Goal: Transaction & Acquisition: Purchase product/service

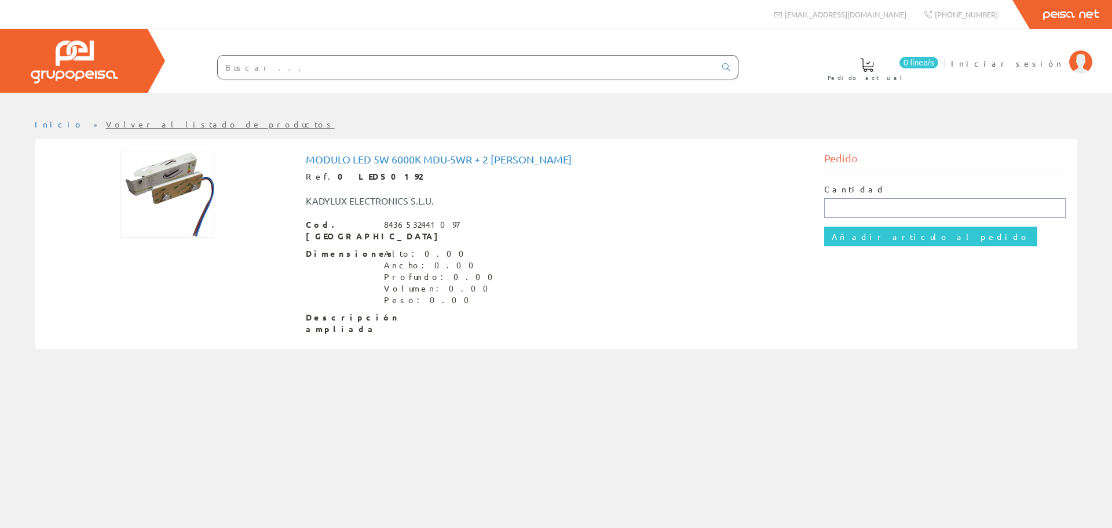
click at [850, 210] on input "text" at bounding box center [945, 208] width 242 height 20
type input "10"
click at [859, 233] on input "Añadir artículo al pedido" at bounding box center [930, 236] width 213 height 20
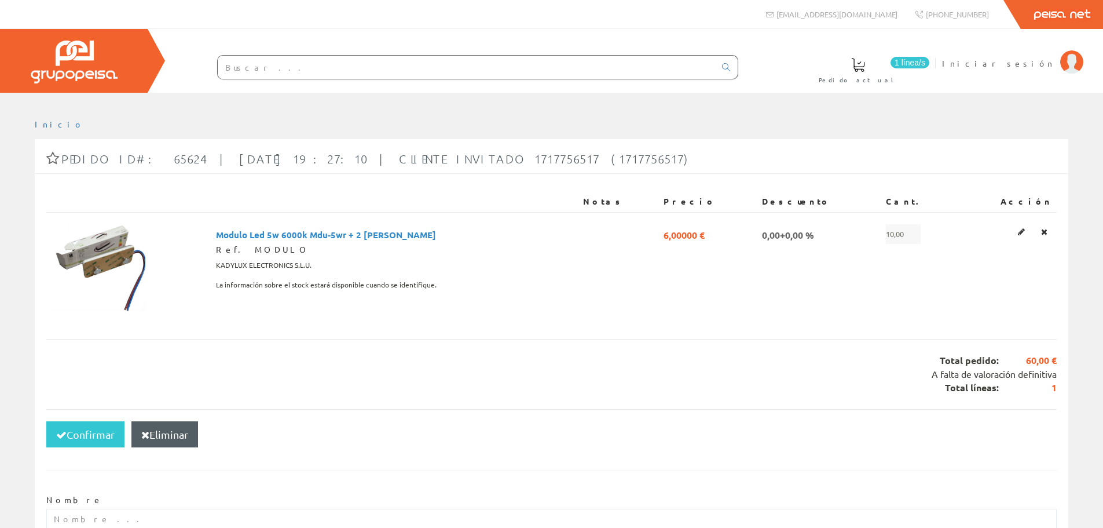
click at [94, 63] on img at bounding box center [74, 62] width 87 height 43
